Goal: Task Accomplishment & Management: Manage account settings

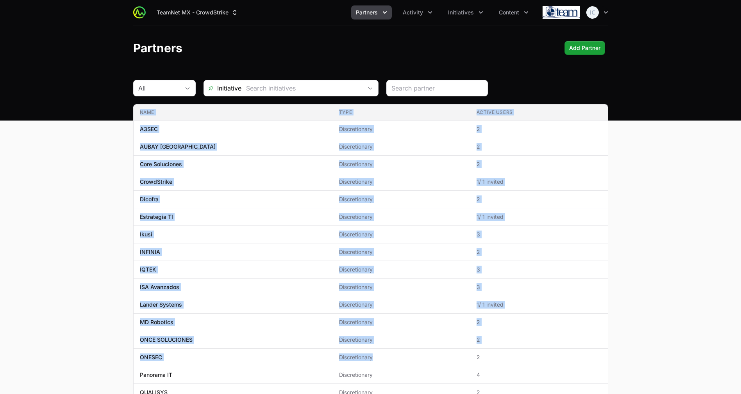
scroll to position [148, 0]
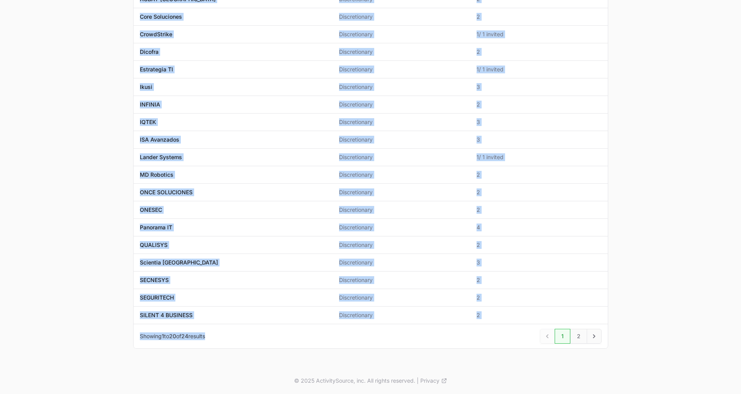
drag, startPoint x: 138, startPoint y: 109, endPoint x: 480, endPoint y: 332, distance: 407.7
click at [480, 332] on div "Name Type Active Users Name A3SEC Type Discretionary Active Users 2 Name AUBAY …" at bounding box center [370, 153] width 475 height 392
click at [652, 228] on main "All Initiative Name Type Active Users Name A3SEC Type Discretionary Active User…" at bounding box center [370, 149] width 741 height 435
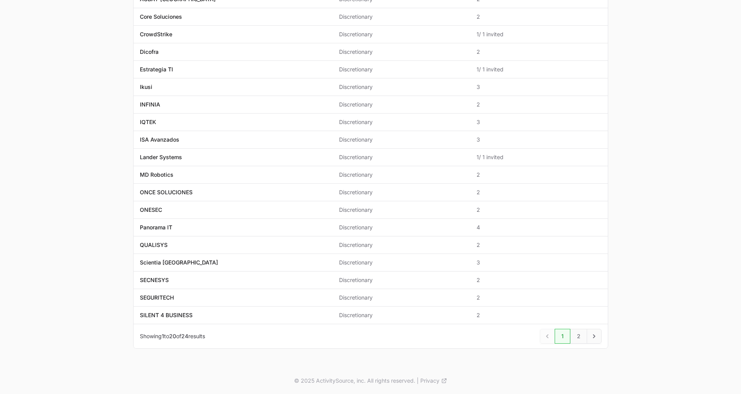
click at [652, 228] on main "All Initiative Name Type Active Users Name A3SEC Type Discretionary Active User…" at bounding box center [370, 149] width 741 height 435
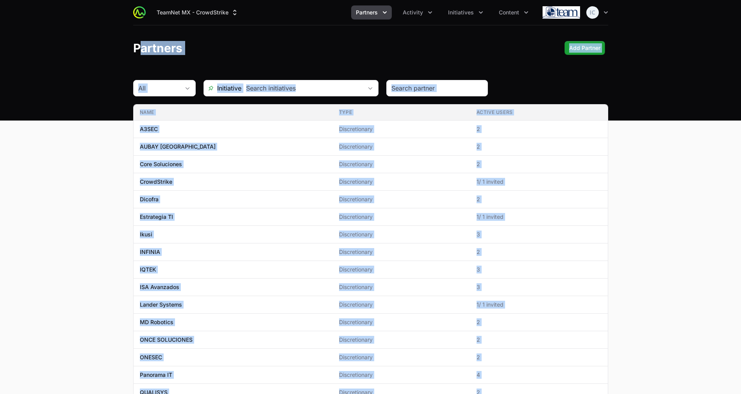
drag, startPoint x: 635, startPoint y: 331, endPoint x: 125, endPoint y: 36, distance: 589.8
click at [125, 36] on div "TeamNet MX - CrowdStrike Partners Activity Initiatives Content Open user menu O…" at bounding box center [370, 257] width 741 height 515
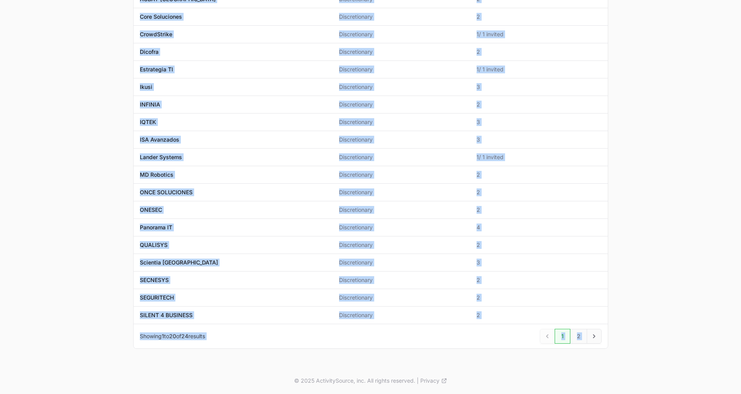
drag, startPoint x: 466, startPoint y: 380, endPoint x: 392, endPoint y: 350, distance: 79.3
click at [392, 350] on div "TeamNet MX - CrowdStrike Partners Activity Initiatives Content Open user menu O…" at bounding box center [370, 123] width 741 height 542
click at [442, 381] on icon at bounding box center [444, 381] width 6 height 6
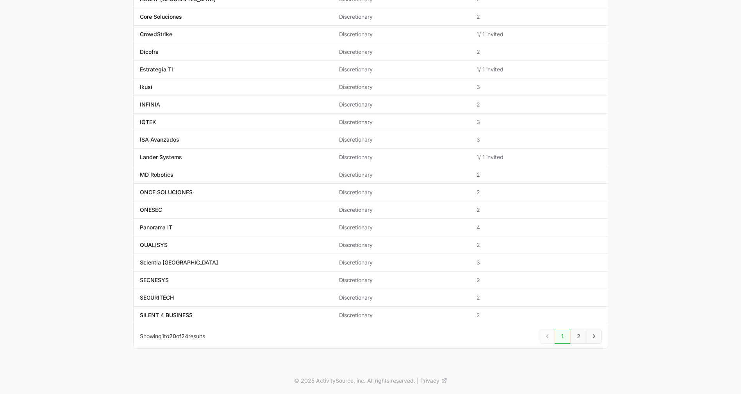
click at [65, 204] on main "All Initiative Name Type Active Users Name A3SEC Type Discretionary Active User…" at bounding box center [370, 149] width 741 height 435
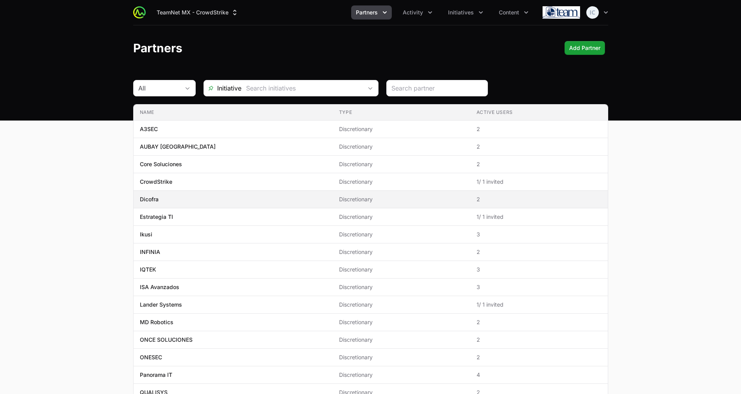
scroll to position [4, 0]
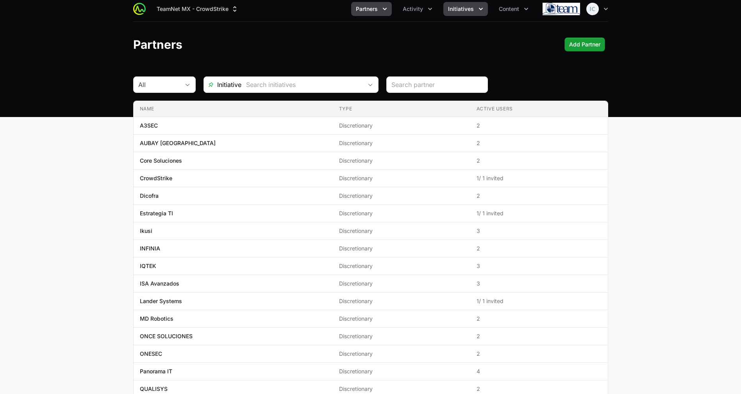
click at [448, 10] on span "Initiatives" at bounding box center [461, 9] width 26 height 8
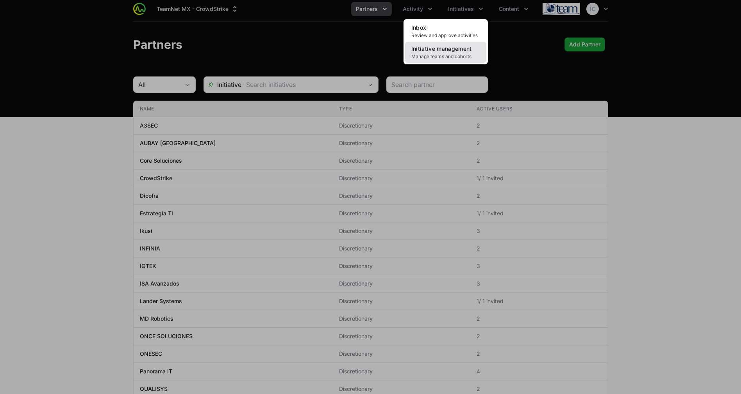
click at [440, 50] on span "Initiative management" at bounding box center [441, 48] width 61 height 7
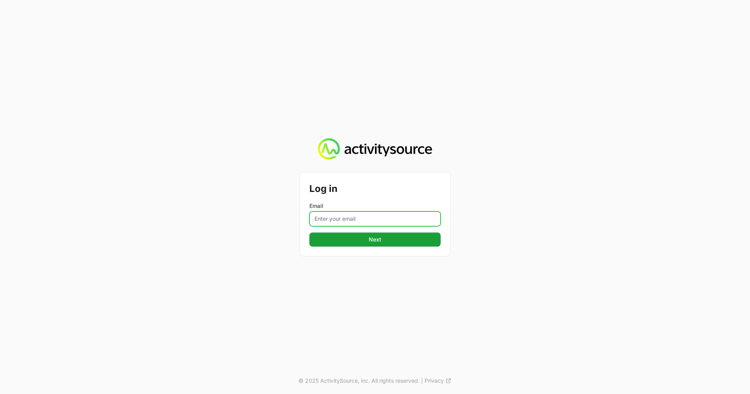
click at [355, 216] on input "Email" at bounding box center [374, 219] width 131 height 15
type input "[EMAIL_ADDRESS][DOMAIN_NAME]"
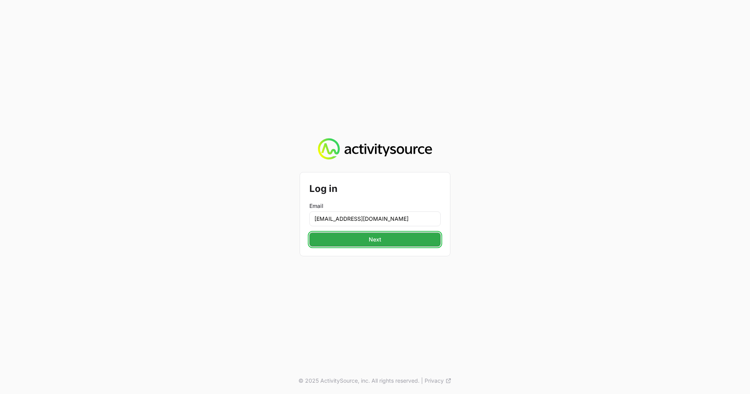
click at [371, 233] on button "Next" at bounding box center [374, 240] width 131 height 14
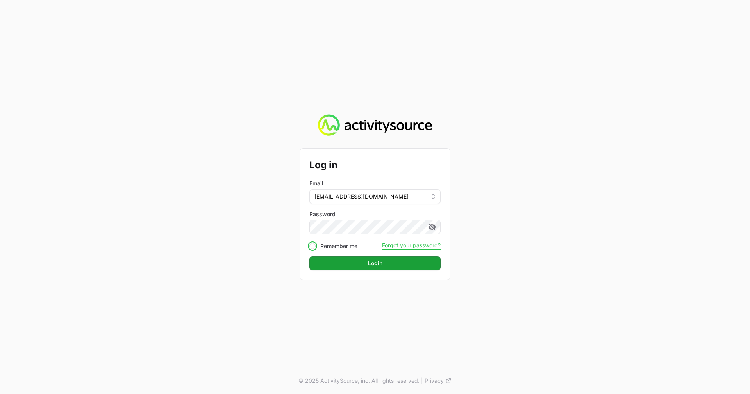
click at [309, 246] on input "Remember me" at bounding box center [312, 246] width 6 height 6
checkbox input "true"
click at [338, 259] on button "Login" at bounding box center [374, 264] width 131 height 14
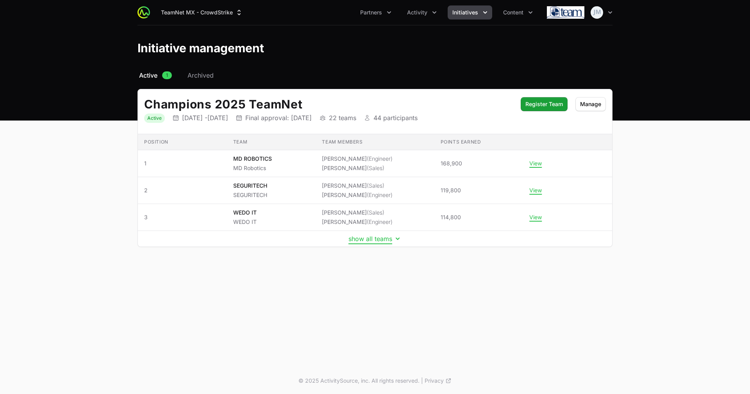
click at [376, 236] on button "show all teams" at bounding box center [374, 239] width 53 height 8
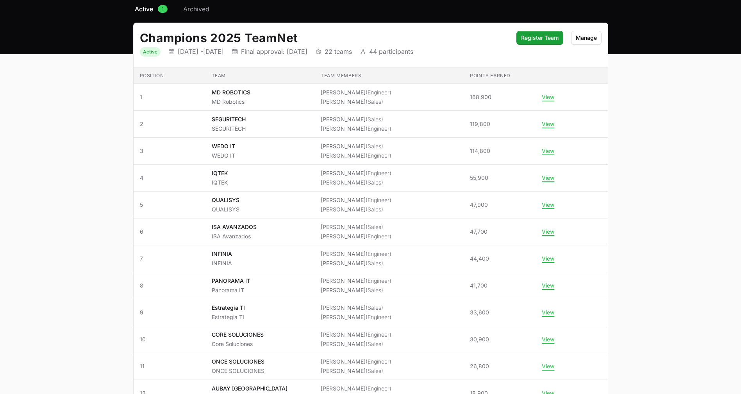
scroll to position [67, 0]
